Goal: Task Accomplishment & Management: Use online tool/utility

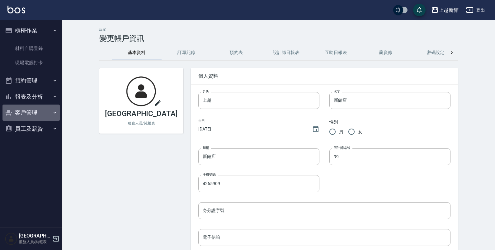
click at [31, 110] on button "客戶管理" at bounding box center [30, 112] width 57 height 16
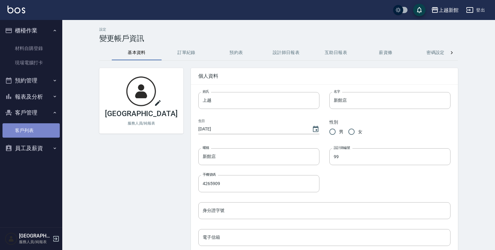
click at [39, 125] on link "客戶列表" at bounding box center [30, 130] width 57 height 14
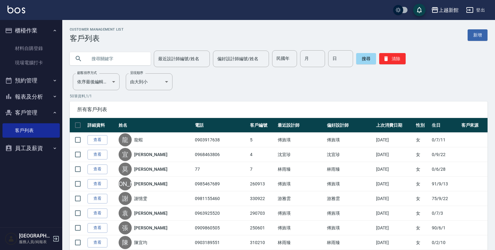
click at [132, 51] on input "text" at bounding box center [116, 58] width 59 height 17
type input "0930984065"
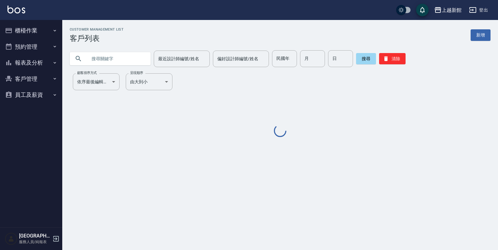
click at [123, 50] on div "最近設計師編號/姓名 最近設計師編號/姓名 偏好設計師編號/姓名 偏好設計師編號/姓名 民國年 民國年 月 月 日 日 搜尋 清除" at bounding box center [276, 55] width 429 height 24
click at [119, 59] on input "text" at bounding box center [116, 58] width 59 height 17
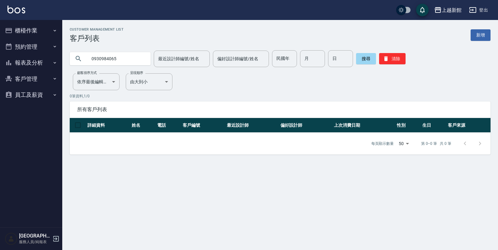
drag, startPoint x: 124, startPoint y: 51, endPoint x: 0, endPoint y: 74, distance: 125.8
click at [0, 74] on div "上越新館 登出 櫃檯作業 材料自購登錄 現場電腦打卡 預約管理 預約管理 單日預約紀錄 單週預約紀錄 報表及分析 報表目錄 店家日報表 互助日報表 互助業績報…" at bounding box center [249, 125] width 498 height 250
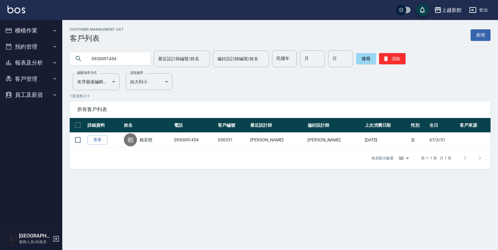
click at [126, 59] on input "0930091454" at bounding box center [116, 58] width 59 height 17
type input "0"
type input "092061970"
